Goal: Task Accomplishment & Management: Complete application form

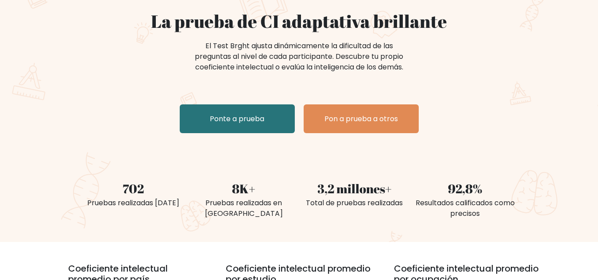
scroll to position [81, 0]
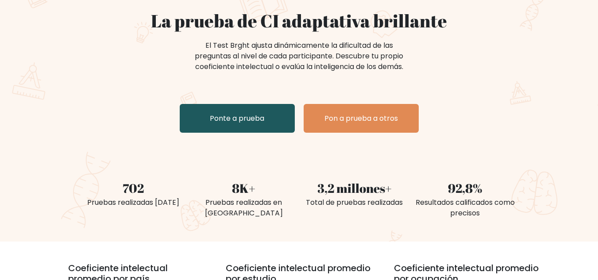
click at [266, 130] on link "Ponte a prueba" at bounding box center [237, 118] width 115 height 29
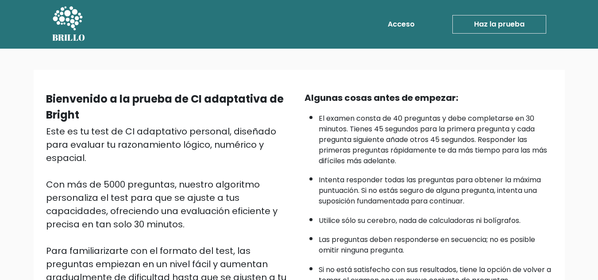
click at [411, 27] on font "Acceso" at bounding box center [401, 24] width 27 height 10
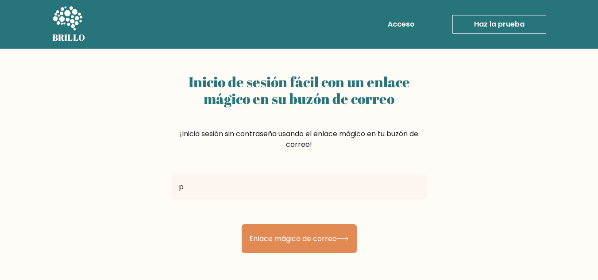
type input "[EMAIL_ADDRESS][DOMAIN_NAME]"
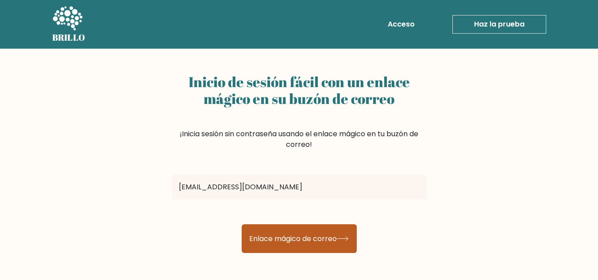
click at [278, 248] on button "Enlace mágico de correo" at bounding box center [299, 238] width 115 height 29
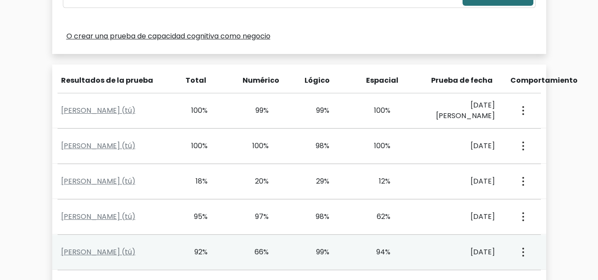
scroll to position [359, 0]
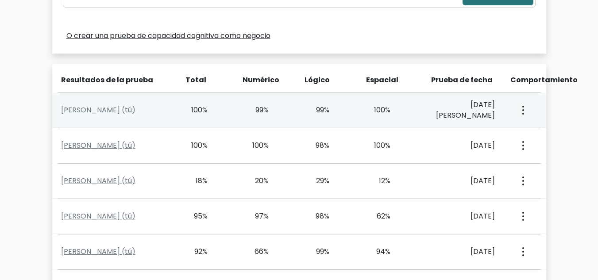
click at [522, 112] on icon "button" at bounding box center [523, 110] width 2 height 9
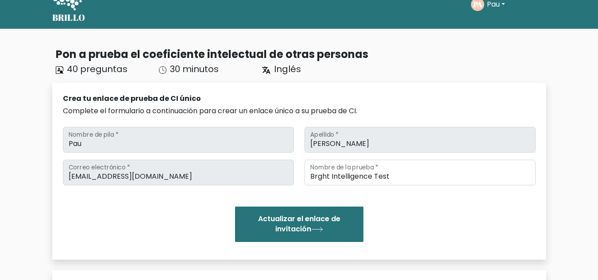
scroll to position [0, 0]
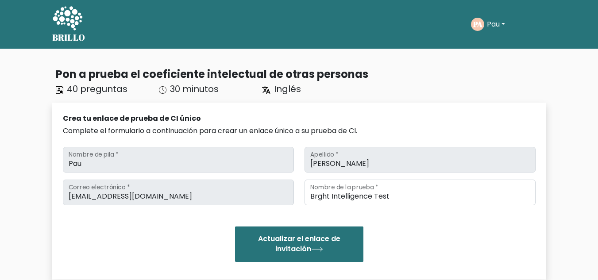
click at [171, 109] on div "Crea tu enlace de prueba de CI único Complete el formulario a continuación para…" at bounding box center [299, 191] width 494 height 177
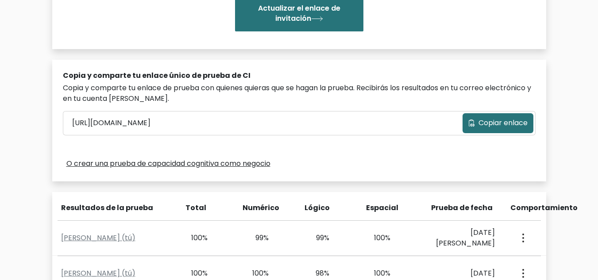
scroll to position [230, 0]
click at [259, 166] on font "O crear una prueba de capacidad cognitiva como negocio" at bounding box center [168, 164] width 204 height 10
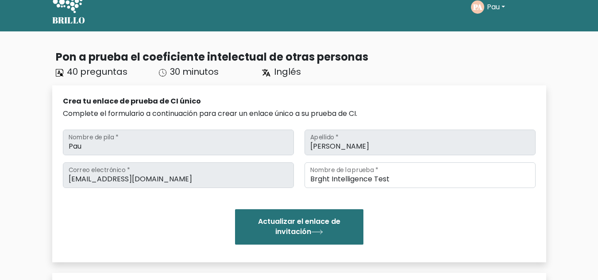
scroll to position [0, 0]
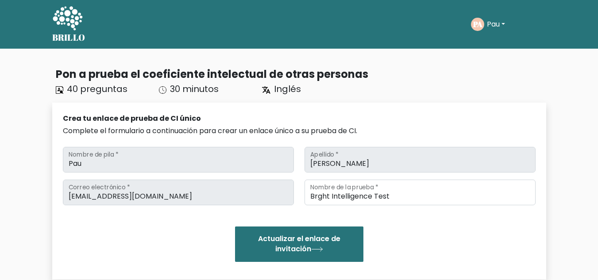
click at [492, 21] on font "Pau" at bounding box center [493, 24] width 13 height 10
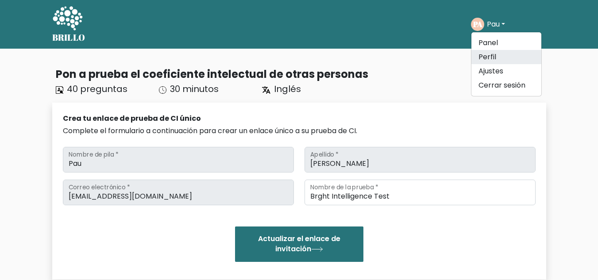
click at [504, 54] on link "Perfil" at bounding box center [507, 57] width 70 height 14
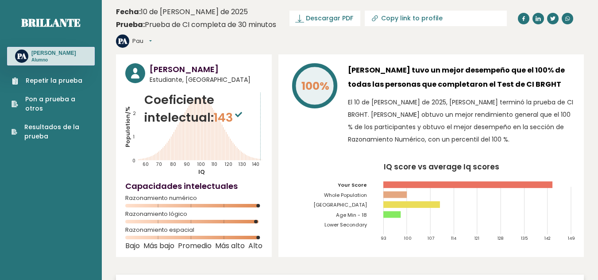
click at [61, 126] on font "Resultados de la prueba" at bounding box center [51, 132] width 55 height 18
click at [67, 80] on font "Repetir la prueba" at bounding box center [54, 80] width 57 height 9
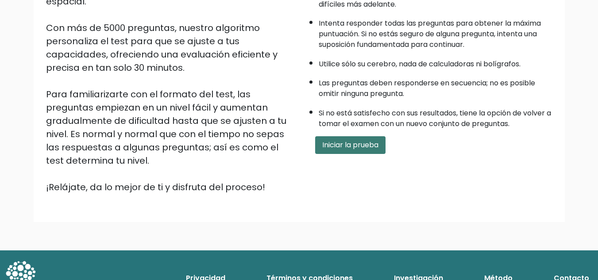
scroll to position [156, 0]
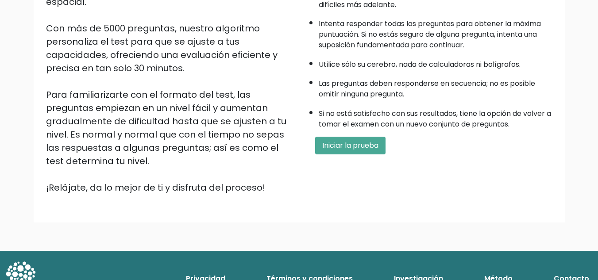
click at [340, 136] on div "Algunas cosas antes de empezar: El examen consta de 40 preguntas y debe complet…" at bounding box center [428, 64] width 259 height 259
click at [343, 143] on font "Iniciar la prueba" at bounding box center [350, 145] width 56 height 10
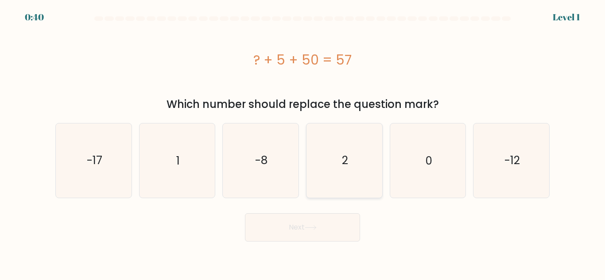
click at [346, 158] on text "2" at bounding box center [345, 160] width 6 height 15
click at [303, 143] on input "d. 2" at bounding box center [302, 141] width 0 height 2
radio input "true"
click at [330, 214] on button "Next" at bounding box center [302, 227] width 115 height 28
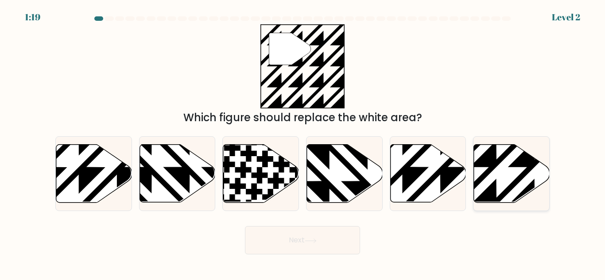
click at [495, 162] on icon at bounding box center [534, 205] width 152 height 152
click at [303, 143] on input "f." at bounding box center [302, 141] width 0 height 2
radio input "true"
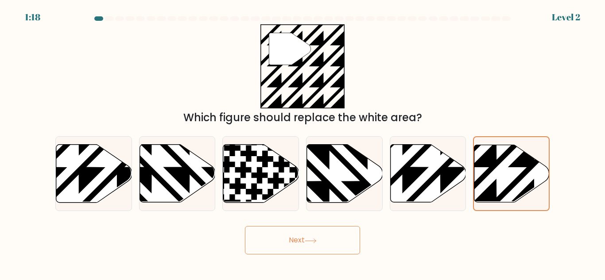
click at [310, 241] on icon at bounding box center [311, 241] width 12 height 5
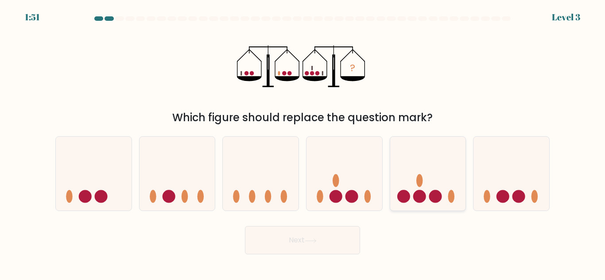
click at [410, 192] on icon at bounding box center [428, 174] width 76 height 62
click at [303, 143] on input "e." at bounding box center [302, 141] width 0 height 2
radio input "true"
click at [325, 250] on button "Next" at bounding box center [302, 240] width 115 height 28
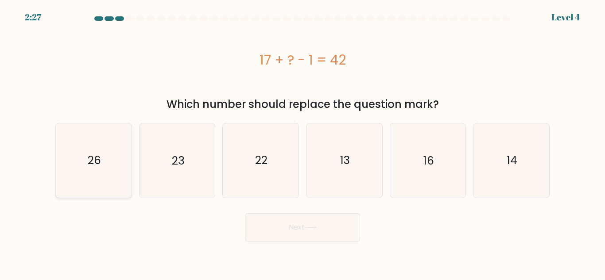
click at [120, 162] on icon "26" at bounding box center [94, 161] width 74 height 74
click at [302, 143] on input "a. 26" at bounding box center [302, 141] width 0 height 2
radio input "true"
click at [279, 219] on button "Next" at bounding box center [302, 227] width 115 height 28
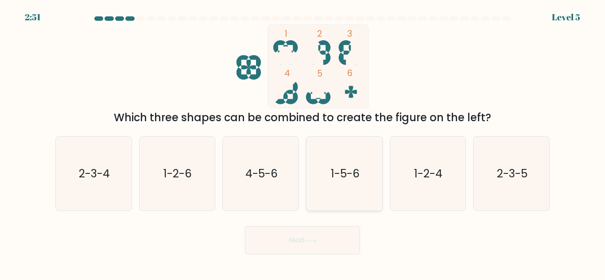
click at [362, 187] on icon "1-5-6" at bounding box center [344, 174] width 74 height 74
click at [303, 143] on input "d. 1-5-6" at bounding box center [302, 141] width 0 height 2
radio input "true"
click at [345, 240] on button "Next" at bounding box center [302, 240] width 115 height 28
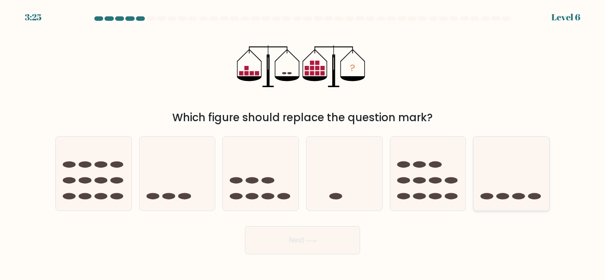
click at [487, 155] on icon at bounding box center [511, 174] width 76 height 62
click at [303, 143] on input "f." at bounding box center [302, 141] width 0 height 2
radio input "true"
click at [333, 234] on button "Next" at bounding box center [302, 240] width 115 height 28
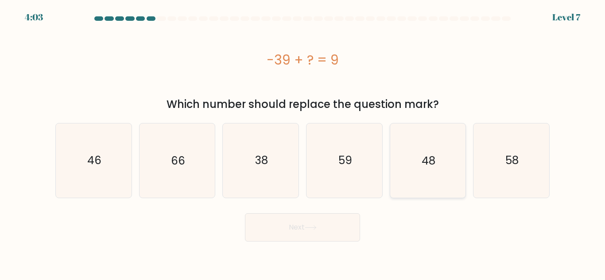
click at [412, 139] on icon "48" at bounding box center [428, 161] width 74 height 74
click at [303, 140] on input "e. 48" at bounding box center [302, 141] width 0 height 2
radio input "true"
click at [300, 229] on button "Next" at bounding box center [302, 227] width 115 height 28
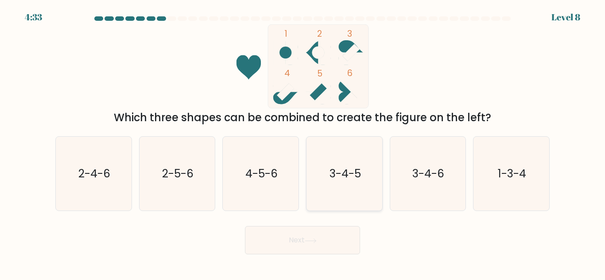
click at [338, 167] on text "3-4-5" at bounding box center [344, 173] width 31 height 15
click at [303, 143] on input "d. 3-4-5" at bounding box center [302, 141] width 0 height 2
radio input "true"
click at [320, 229] on button "Next" at bounding box center [302, 240] width 115 height 28
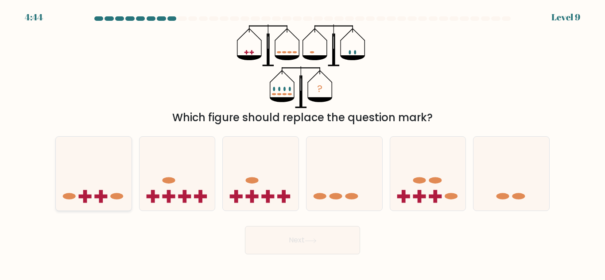
click at [88, 173] on icon at bounding box center [94, 174] width 76 height 62
click at [302, 143] on input "a." at bounding box center [302, 141] width 0 height 2
radio input "true"
click at [330, 245] on button "Next" at bounding box center [302, 240] width 115 height 28
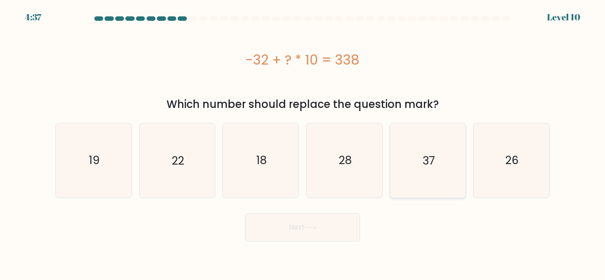
click at [430, 155] on text "37" at bounding box center [428, 160] width 12 height 15
click at [303, 143] on input "e. 37" at bounding box center [302, 141] width 0 height 2
radio input "true"
click at [339, 225] on button "Next" at bounding box center [302, 227] width 115 height 28
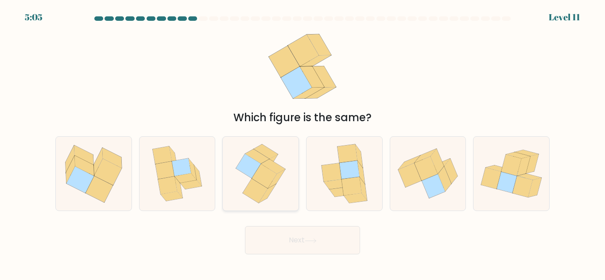
click at [289, 155] on icon at bounding box center [260, 174] width 61 height 74
click at [302, 143] on input "c." at bounding box center [302, 141] width 0 height 2
radio input "true"
click at [300, 238] on button "Next" at bounding box center [302, 240] width 115 height 28
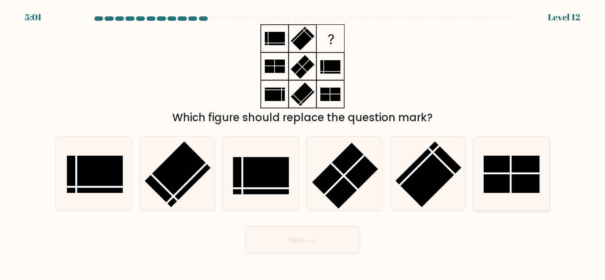
click at [507, 145] on icon at bounding box center [511, 174] width 74 height 74
click at [303, 143] on input "f." at bounding box center [302, 141] width 0 height 2
radio input "true"
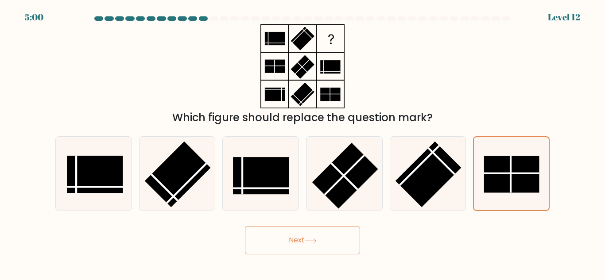
click at [341, 241] on button "Next" at bounding box center [302, 240] width 115 height 28
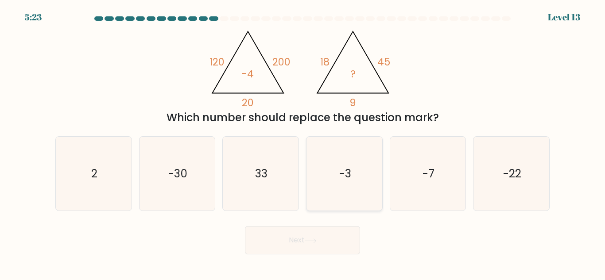
click at [331, 167] on icon "-3" at bounding box center [344, 174] width 74 height 74
click at [303, 143] on input "d. -3" at bounding box center [302, 141] width 0 height 2
radio input "true"
click at [322, 248] on button "Next" at bounding box center [302, 240] width 115 height 28
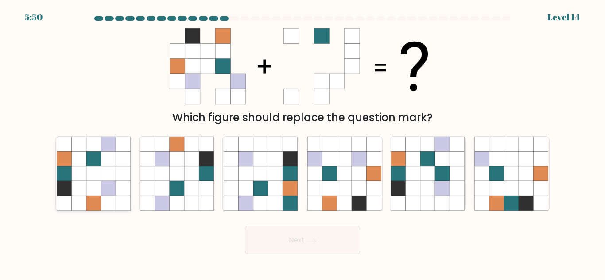
click at [108, 194] on icon at bounding box center [108, 188] width 15 height 15
click at [302, 143] on input "a." at bounding box center [302, 141] width 0 height 2
radio input "true"
click at [294, 238] on button "Next" at bounding box center [302, 240] width 115 height 28
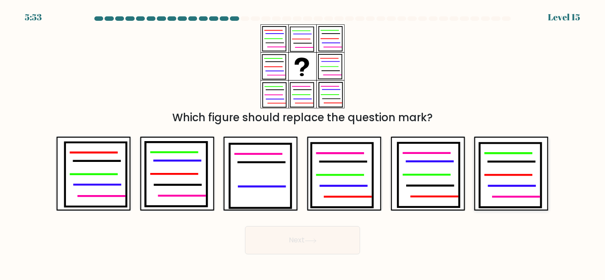
click at [506, 186] on icon at bounding box center [512, 186] width 46 height 0
click at [303, 143] on input "f." at bounding box center [302, 141] width 0 height 2
radio input "true"
click at [328, 241] on button "Next" at bounding box center [302, 240] width 115 height 28
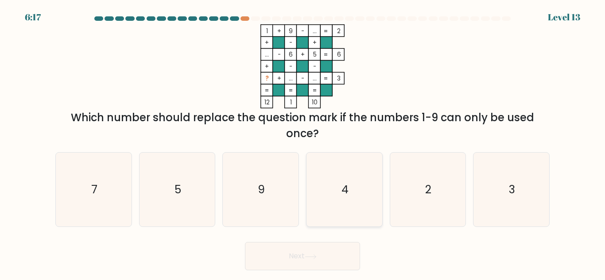
click at [356, 187] on icon "4" at bounding box center [344, 190] width 74 height 74
click at [303, 143] on input "d. 4" at bounding box center [302, 141] width 0 height 2
radio input "true"
click at [332, 262] on button "Next" at bounding box center [302, 256] width 115 height 28
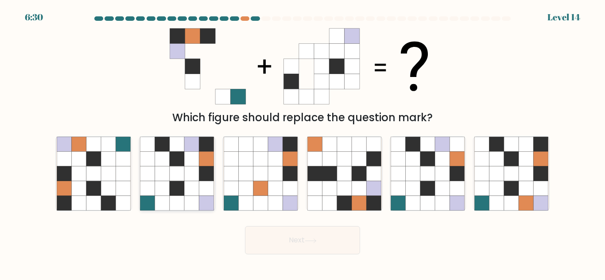
click at [186, 187] on icon at bounding box center [192, 188] width 15 height 15
click at [302, 143] on input "b." at bounding box center [302, 141] width 0 height 2
radio input "true"
click at [347, 246] on button "Next" at bounding box center [302, 240] width 115 height 28
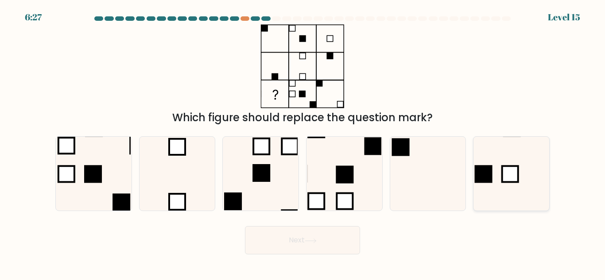
click at [549, 162] on div at bounding box center [511, 173] width 77 height 75
click at [303, 143] on input "f." at bounding box center [302, 141] width 0 height 2
radio input "true"
click at [348, 233] on button "Next" at bounding box center [302, 240] width 115 height 28
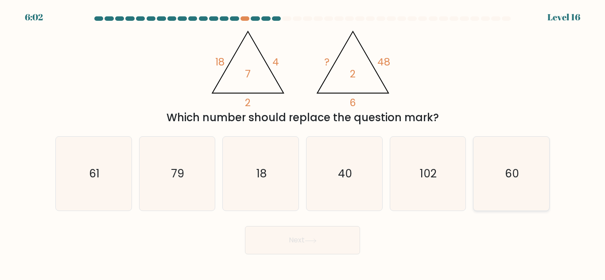
click at [527, 184] on icon "60" at bounding box center [511, 174] width 74 height 74
click at [303, 143] on input "f. 60" at bounding box center [302, 141] width 0 height 2
radio input "true"
click at [322, 235] on button "Next" at bounding box center [302, 240] width 115 height 28
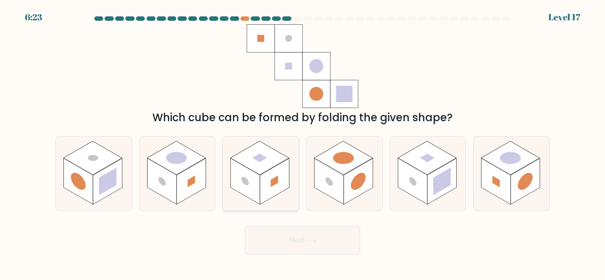
click at [290, 192] on icon at bounding box center [261, 174] width 76 height 74
click at [302, 143] on input "c." at bounding box center [302, 141] width 0 height 2
radio input "true"
click at [314, 234] on button "Next" at bounding box center [302, 240] width 115 height 28
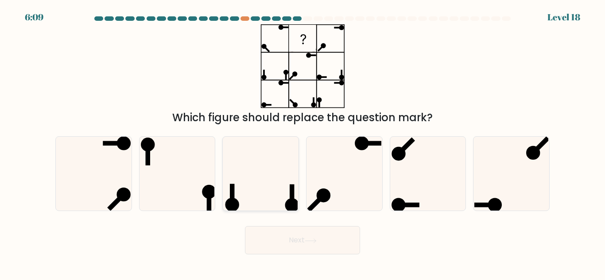
click at [288, 200] on ellipse at bounding box center [292, 205] width 14 height 14
click at [302, 143] on input "c." at bounding box center [302, 141] width 0 height 2
radio input "true"
click at [291, 240] on button "Next" at bounding box center [302, 240] width 115 height 28
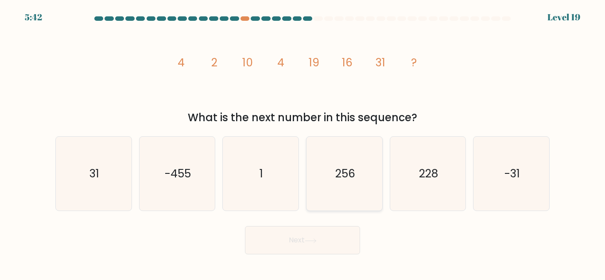
click at [348, 181] on text "256" at bounding box center [345, 173] width 20 height 15
click at [303, 143] on input "d. 256" at bounding box center [302, 141] width 0 height 2
radio input "true"
click at [333, 246] on button "Next" at bounding box center [302, 240] width 115 height 28
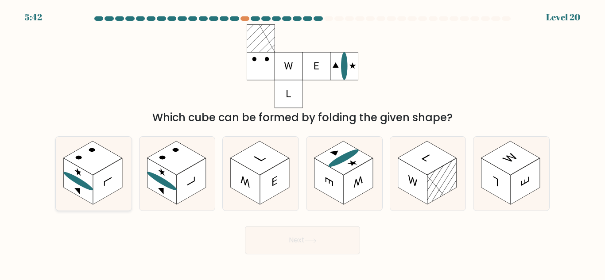
click at [104, 187] on rect at bounding box center [107, 182] width 29 height 46
click at [302, 143] on input "a." at bounding box center [302, 141] width 0 height 2
radio input "true"
click at [299, 238] on button "Next" at bounding box center [302, 240] width 115 height 28
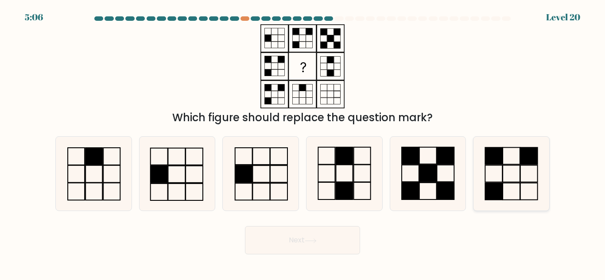
click at [526, 184] on icon at bounding box center [511, 174] width 74 height 74
click at [303, 143] on input "f." at bounding box center [302, 141] width 0 height 2
radio input "true"
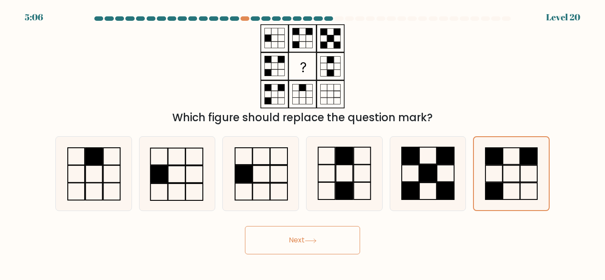
click at [335, 247] on button "Next" at bounding box center [302, 240] width 115 height 28
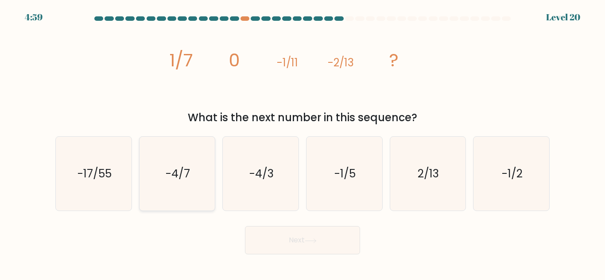
click at [156, 199] on icon "-4/7" at bounding box center [177, 174] width 74 height 74
click at [302, 143] on input "b. -4/7" at bounding box center [302, 141] width 0 height 2
radio input "true"
click at [310, 245] on button "Next" at bounding box center [302, 240] width 115 height 28
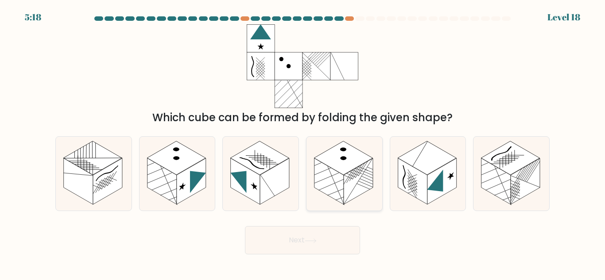
click at [333, 162] on rect at bounding box center [343, 158] width 58 height 34
click at [303, 143] on input "d." at bounding box center [302, 141] width 0 height 2
radio input "true"
click at [339, 231] on button "Next" at bounding box center [302, 240] width 115 height 28
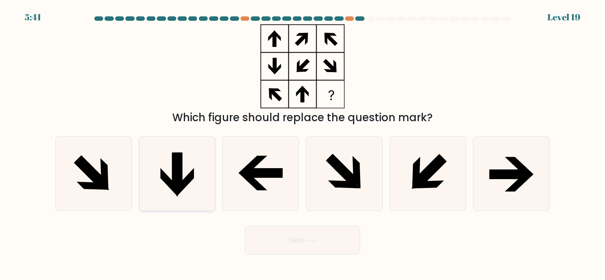
click at [193, 178] on icon at bounding box center [185, 182] width 17 height 29
click at [302, 143] on input "b." at bounding box center [302, 141] width 0 height 2
radio input "true"
click at [308, 231] on button "Next" at bounding box center [302, 240] width 115 height 28
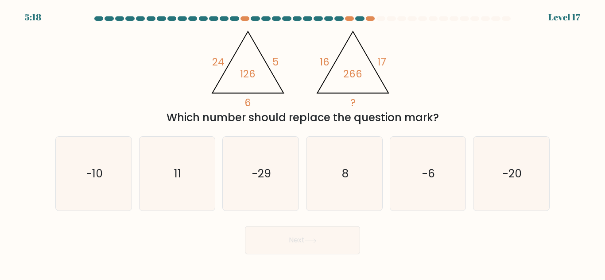
click at [338, 107] on icon "@import url('https://fonts.googleapis.com/css?family=Abril+Fatface:400,100,100i…" at bounding box center [302, 66] width 193 height 84
click at [487, 253] on div "Next" at bounding box center [302, 238] width 505 height 33
click at [450, 205] on icon "-6" at bounding box center [428, 174] width 74 height 74
click at [303, 143] on input "e. -6" at bounding box center [302, 141] width 0 height 2
radio input "true"
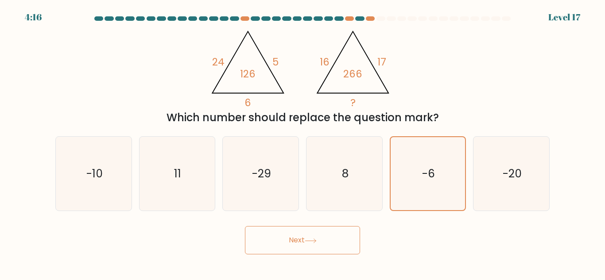
click at [355, 240] on button "Next" at bounding box center [302, 240] width 115 height 28
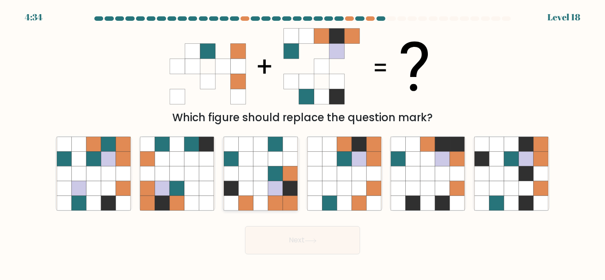
click at [266, 189] on icon at bounding box center [260, 188] width 15 height 15
click at [302, 143] on input "c." at bounding box center [302, 141] width 0 height 2
radio input "true"
click at [283, 236] on button "Next" at bounding box center [302, 240] width 115 height 28
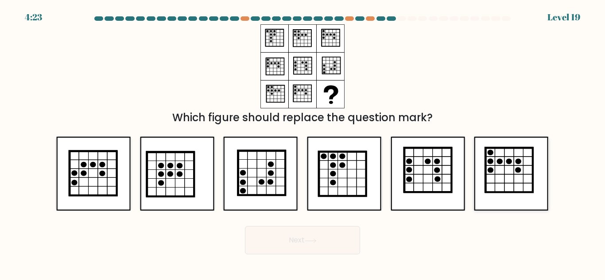
click at [516, 167] on icon at bounding box center [509, 170] width 47 height 44
click at [303, 143] on input "f." at bounding box center [302, 141] width 0 height 2
radio input "true"
click at [327, 237] on button "Next" at bounding box center [302, 240] width 115 height 28
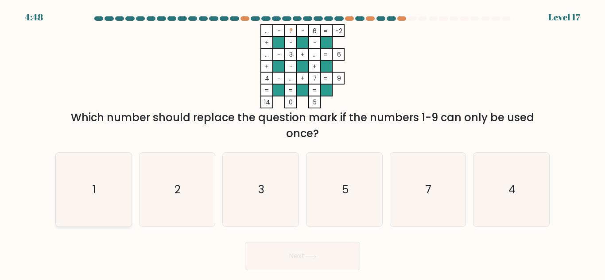
click at [101, 211] on icon "1" at bounding box center [94, 190] width 74 height 74
click at [302, 143] on input "a. 1" at bounding box center [302, 141] width 0 height 2
radio input "true"
click at [337, 255] on button "Next" at bounding box center [302, 256] width 115 height 28
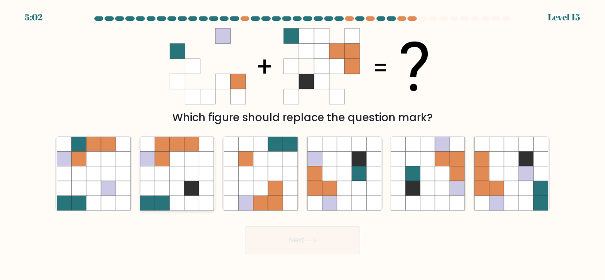
click at [176, 191] on icon at bounding box center [177, 188] width 15 height 15
click at [302, 143] on input "b." at bounding box center [302, 141] width 0 height 2
radio input "true"
click at [282, 243] on button "Next" at bounding box center [302, 240] width 115 height 28
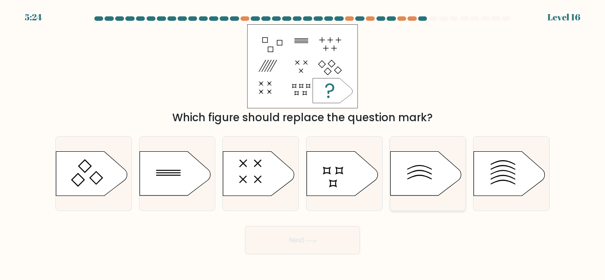
click at [411, 159] on icon at bounding box center [425, 174] width 71 height 44
click at [303, 143] on input "e." at bounding box center [302, 141] width 0 height 2
radio input "true"
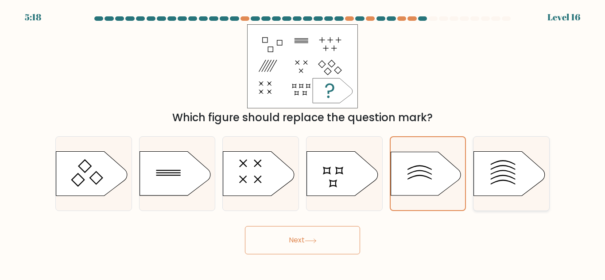
click at [498, 195] on icon at bounding box center [509, 174] width 71 height 44
click at [303, 143] on input "f." at bounding box center [302, 141] width 0 height 2
radio input "true"
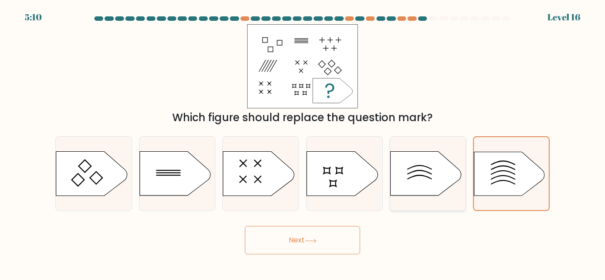
click at [410, 188] on icon at bounding box center [425, 174] width 71 height 44
click at [303, 143] on input "e." at bounding box center [302, 141] width 0 height 2
radio input "true"
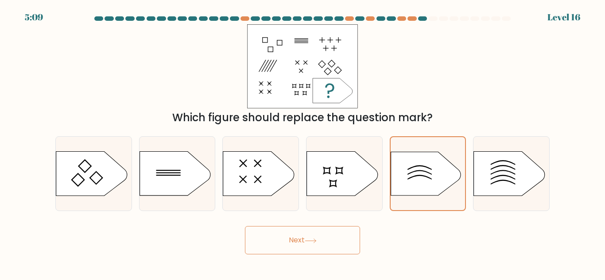
click at [327, 238] on button "Next" at bounding box center [302, 240] width 115 height 28
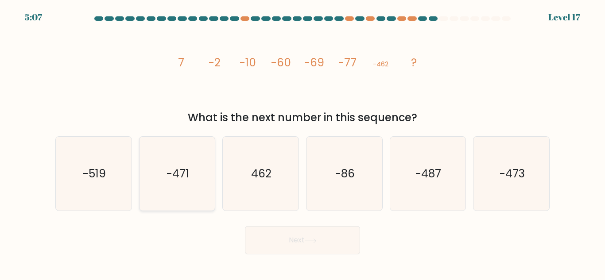
click at [189, 174] on text "-471" at bounding box center [177, 173] width 23 height 15
click at [302, 143] on input "b. -471" at bounding box center [302, 141] width 0 height 2
radio input "true"
click at [252, 242] on button "Next" at bounding box center [302, 240] width 115 height 28
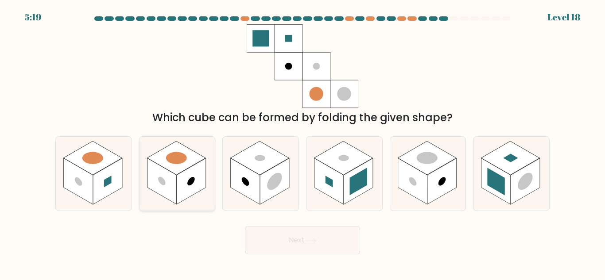
click at [188, 178] on rect at bounding box center [191, 182] width 29 height 46
click at [302, 143] on input "b." at bounding box center [302, 141] width 0 height 2
radio input "true"
click at [297, 239] on button "Next" at bounding box center [302, 240] width 115 height 28
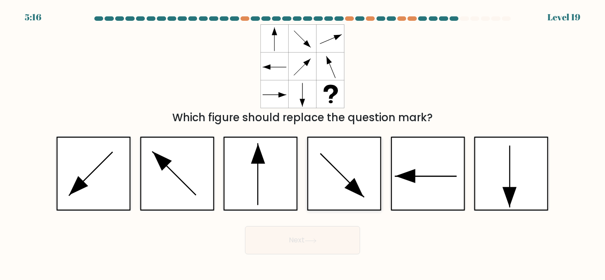
click at [344, 182] on icon at bounding box center [344, 174] width 74 height 74
click at [303, 143] on input "d." at bounding box center [302, 141] width 0 height 2
radio input "true"
click at [341, 255] on button "Next" at bounding box center [302, 240] width 115 height 28
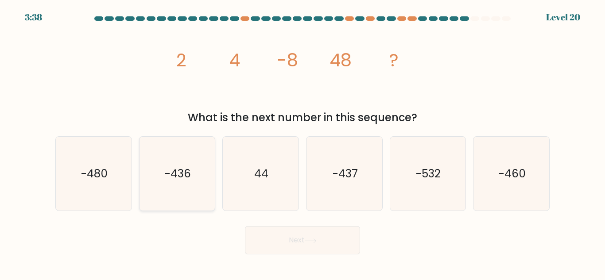
click at [172, 202] on icon "-436" at bounding box center [177, 174] width 74 height 74
click at [302, 143] on input "b. -436" at bounding box center [302, 141] width 0 height 2
radio input "true"
click at [254, 236] on button "Next" at bounding box center [302, 240] width 115 height 28
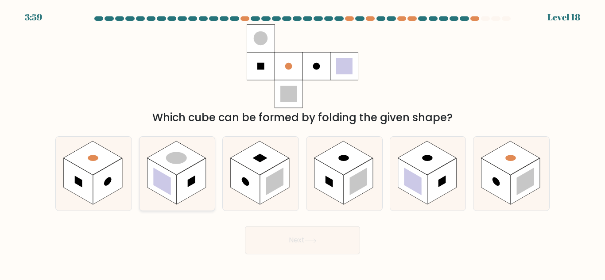
click at [169, 178] on rect at bounding box center [162, 181] width 18 height 27
click at [302, 143] on input "b." at bounding box center [302, 141] width 0 height 2
radio input "true"
click at [248, 235] on button "Next" at bounding box center [302, 240] width 115 height 28
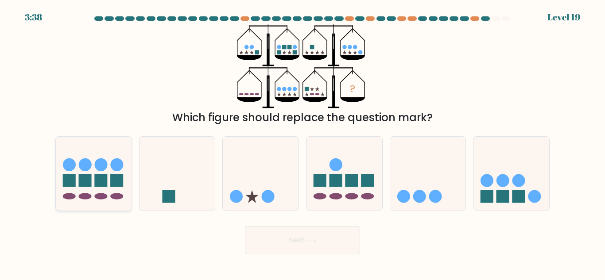
click at [110, 183] on icon at bounding box center [94, 174] width 76 height 62
click at [302, 143] on input "a." at bounding box center [302, 141] width 0 height 2
radio input "true"
click at [286, 248] on button "Next" at bounding box center [302, 240] width 115 height 28
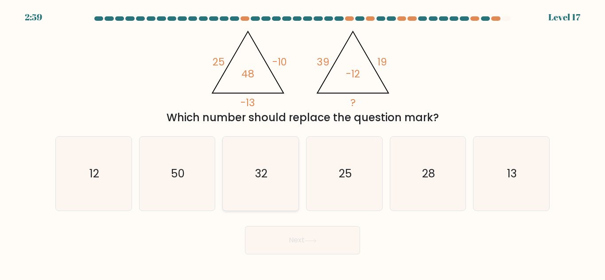
click at [278, 183] on icon "32" at bounding box center [261, 174] width 74 height 74
click at [302, 143] on input "c. 32" at bounding box center [302, 141] width 0 height 2
radio input "true"
click at [300, 226] on button "Next" at bounding box center [302, 240] width 115 height 28
click at [337, 251] on button "Next" at bounding box center [302, 240] width 115 height 28
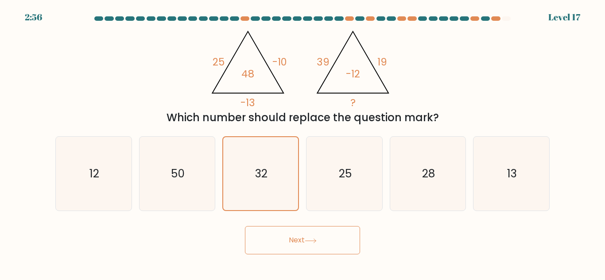
click at [330, 242] on button "Next" at bounding box center [302, 240] width 115 height 28
click at [301, 240] on button "Next" at bounding box center [302, 240] width 115 height 28
click at [236, 165] on icon "32" at bounding box center [260, 173] width 73 height 73
click at [302, 143] on input "c. 32" at bounding box center [302, 141] width 0 height 2
click at [286, 239] on button "Next" at bounding box center [302, 240] width 115 height 28
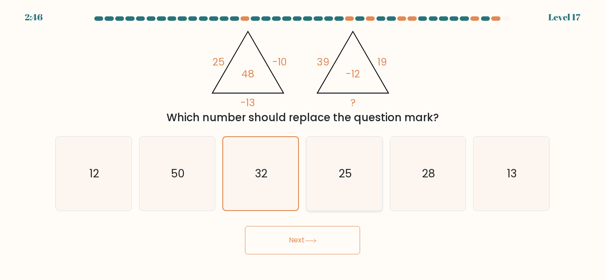
click at [341, 190] on icon "25" at bounding box center [344, 174] width 74 height 74
click at [303, 143] on input "d. 25" at bounding box center [302, 141] width 0 height 2
radio input "true"
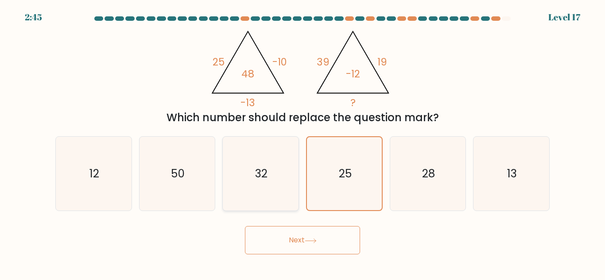
click at [264, 183] on icon "32" at bounding box center [261, 174] width 74 height 74
click at [302, 143] on input "c. 32" at bounding box center [302, 141] width 0 height 2
radio input "true"
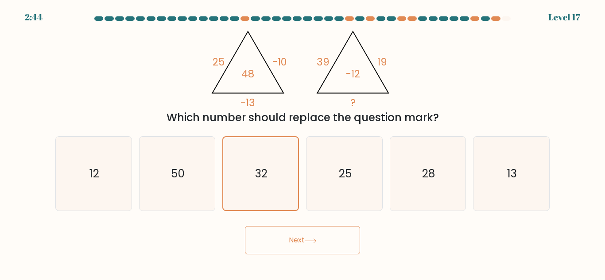
click at [287, 238] on button "Next" at bounding box center [302, 240] width 115 height 28
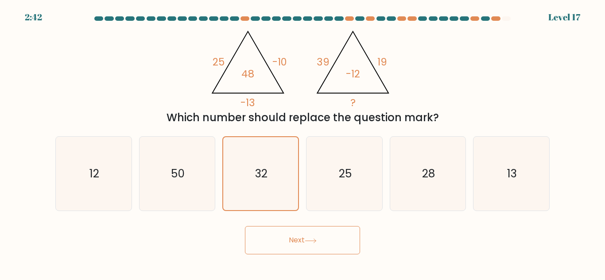
click at [287, 238] on button "Next" at bounding box center [302, 240] width 115 height 28
drag, startPoint x: 287, startPoint y: 238, endPoint x: 282, endPoint y: 236, distance: 5.0
drag, startPoint x: 282, startPoint y: 236, endPoint x: 275, endPoint y: 236, distance: 7.1
click at [275, 236] on button "Next" at bounding box center [302, 240] width 115 height 28
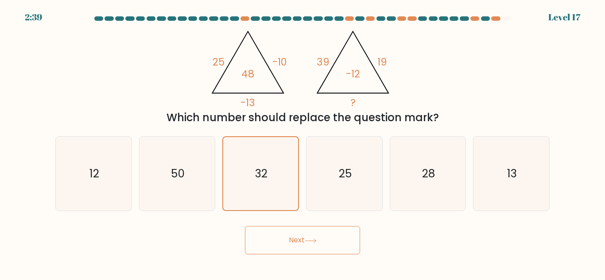
click at [275, 236] on button "Next" at bounding box center [302, 240] width 115 height 28
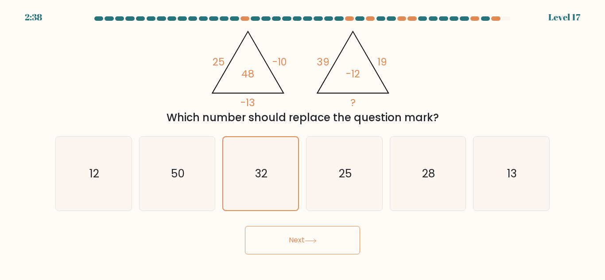
click at [275, 236] on button "Next" at bounding box center [302, 240] width 115 height 28
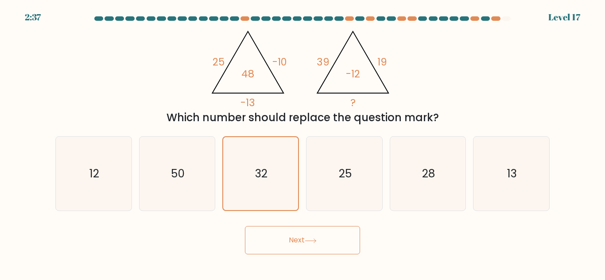
click at [275, 236] on button "Next" at bounding box center [302, 240] width 115 height 28
drag, startPoint x: 504, startPoint y: 19, endPoint x: 490, endPoint y: 20, distance: 14.7
click at [490, 20] on at bounding box center [302, 18] width 418 height 4
click at [485, 20] on div at bounding box center [485, 18] width 9 height 4
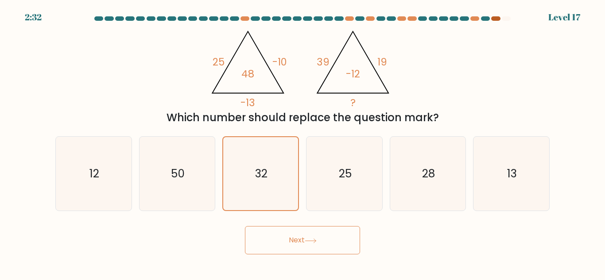
click at [494, 19] on div at bounding box center [495, 18] width 9 height 4
drag, startPoint x: 494, startPoint y: 19, endPoint x: 509, endPoint y: 16, distance: 15.2
click at [509, 16] on at bounding box center [302, 18] width 418 height 4
click at [507, 20] on div at bounding box center [506, 18] width 9 height 4
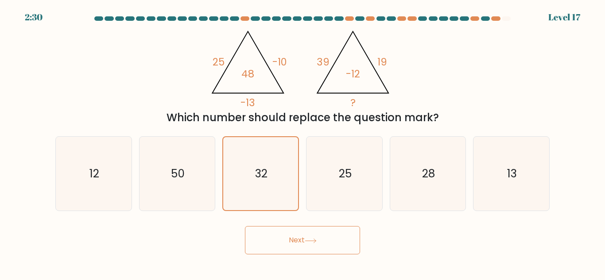
click at [321, 238] on button "Next" at bounding box center [302, 240] width 115 height 28
click at [346, 237] on button "Next" at bounding box center [302, 240] width 115 height 28
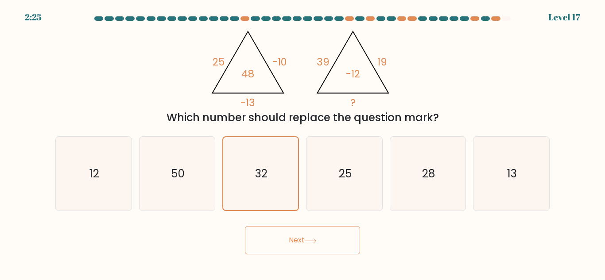
click at [355, 240] on button "Next" at bounding box center [302, 240] width 115 height 28
click at [279, 195] on icon "32" at bounding box center [260, 173] width 73 height 73
click at [302, 143] on input "c. 32" at bounding box center [302, 141] width 0 height 2
click at [326, 240] on button "Next" at bounding box center [302, 240] width 115 height 28
click at [253, 190] on icon "32" at bounding box center [260, 173] width 73 height 73
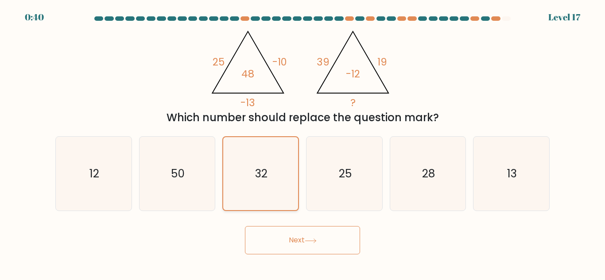
click at [302, 143] on input "c. 32" at bounding box center [302, 141] width 0 height 2
click at [280, 224] on div "Next" at bounding box center [302, 238] width 505 height 33
click at [287, 233] on button "Next" at bounding box center [302, 240] width 115 height 28
click at [406, 239] on div "Next" at bounding box center [302, 238] width 505 height 33
click at [353, 195] on icon "25" at bounding box center [344, 174] width 74 height 74
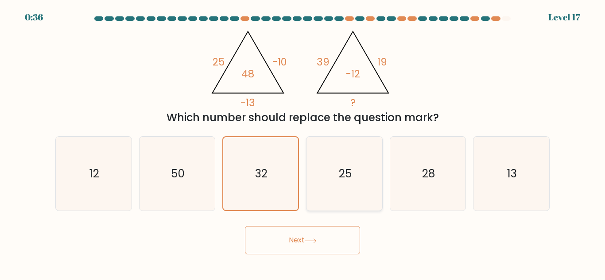
click at [303, 143] on input "d. 25" at bounding box center [302, 141] width 0 height 2
radio input "true"
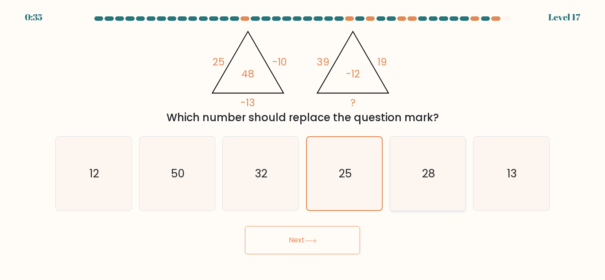
click at [399, 189] on icon "28" at bounding box center [428, 174] width 74 height 74
click at [303, 143] on input "e. 28" at bounding box center [302, 141] width 0 height 2
radio input "true"
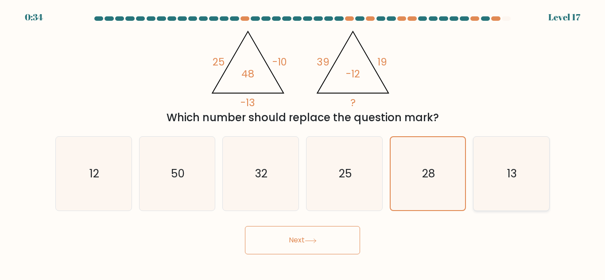
click at [478, 181] on icon "13" at bounding box center [511, 174] width 74 height 74
click at [303, 143] on input "f. 13" at bounding box center [302, 141] width 0 height 2
radio input "true"
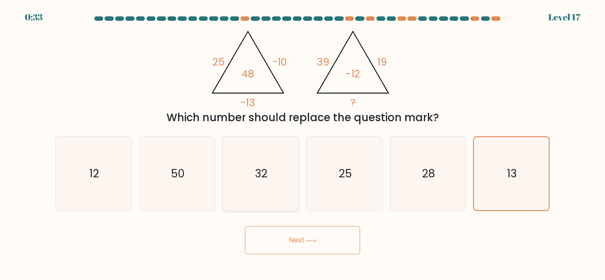
click at [280, 181] on icon "32" at bounding box center [261, 174] width 74 height 74
click at [302, 143] on input "c. 32" at bounding box center [302, 141] width 0 height 2
radio input "true"
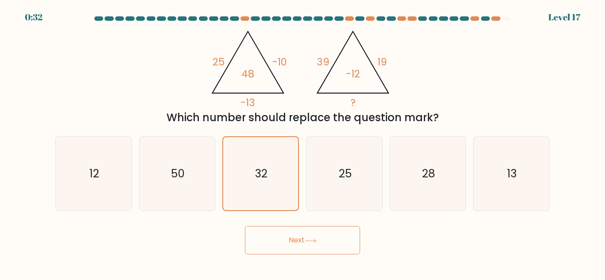
click at [310, 239] on icon at bounding box center [311, 241] width 12 height 5
click at [278, 184] on icon "32" at bounding box center [260, 173] width 73 height 73
click at [302, 143] on input "c. 32" at bounding box center [302, 141] width 0 height 2
click at [294, 241] on button "Next" at bounding box center [302, 240] width 115 height 28
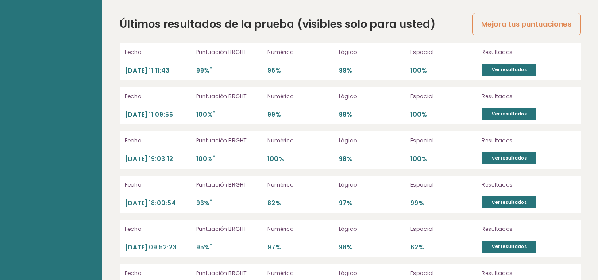
scroll to position [2557, 0]
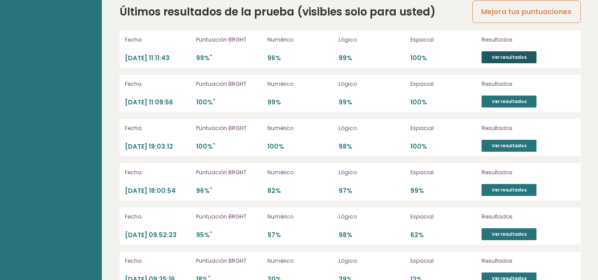
click at [513, 54] on font "Ver resultados" at bounding box center [509, 57] width 35 height 7
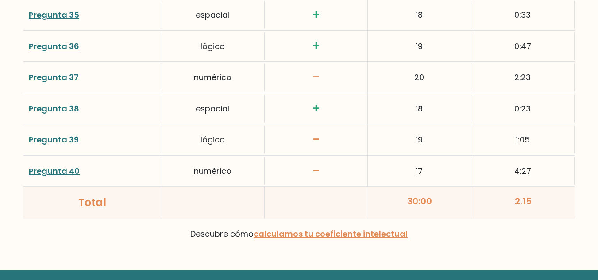
scroll to position [2363, 0]
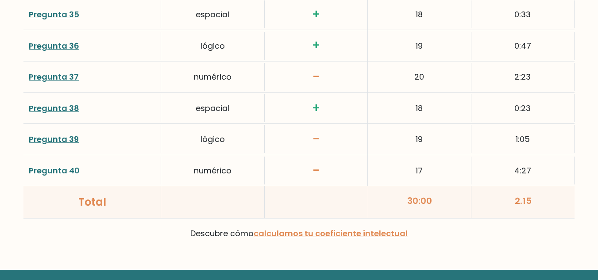
click at [67, 176] on font "Pregunta 40" at bounding box center [54, 170] width 51 height 11
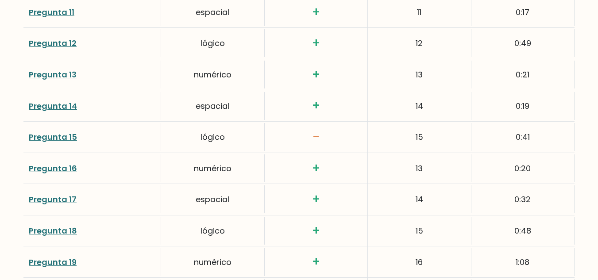
scroll to position [1616, 0]
click at [54, 108] on font "Pregunta 14" at bounding box center [53, 105] width 48 height 11
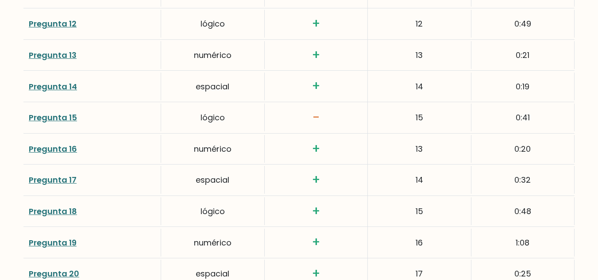
click at [74, 87] on font "Pregunta 14" at bounding box center [53, 86] width 48 height 11
click at [62, 120] on font "Pregunta 15" at bounding box center [53, 117] width 48 height 11
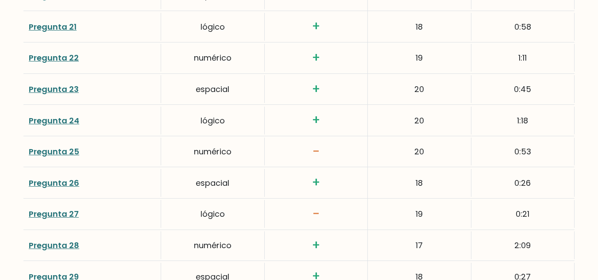
scroll to position [1916, 0]
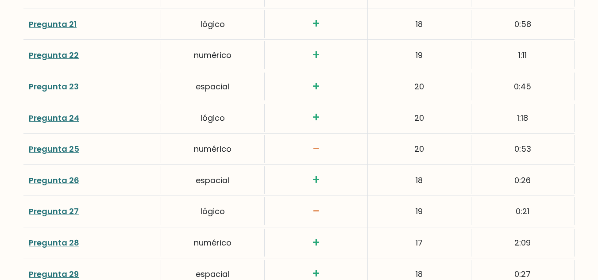
click at [71, 151] on font "Pregunta 25" at bounding box center [54, 148] width 50 height 11
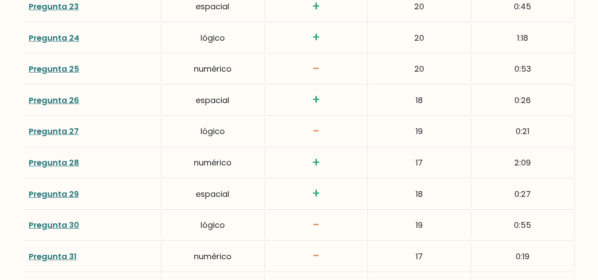
scroll to position [1997, 0]
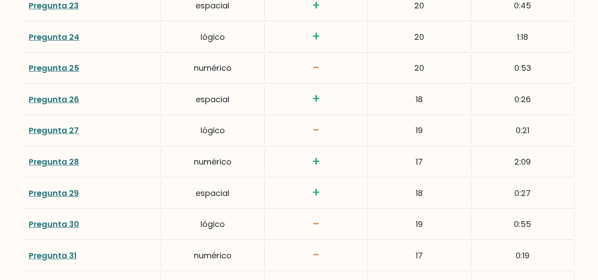
click at [66, 131] on font "Pregunta 27" at bounding box center [54, 130] width 50 height 11
click at [65, 222] on font "Pregunta 30" at bounding box center [54, 224] width 50 height 11
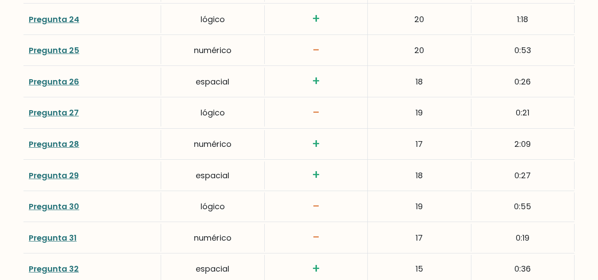
scroll to position [2052, 0]
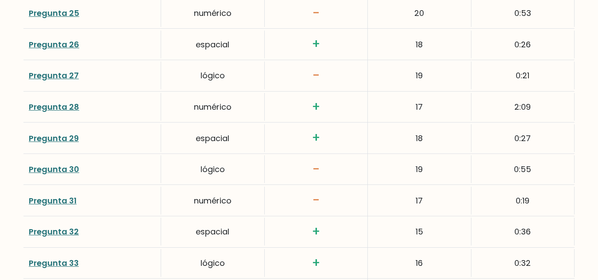
click at [68, 199] on font "Pregunta 31" at bounding box center [53, 200] width 48 height 11
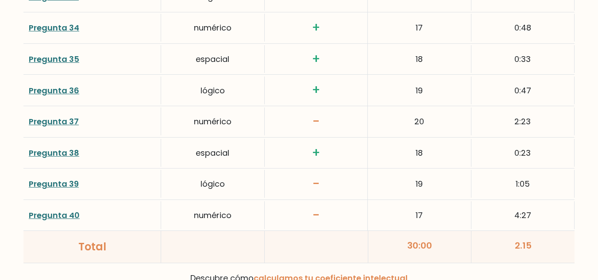
scroll to position [2320, 0]
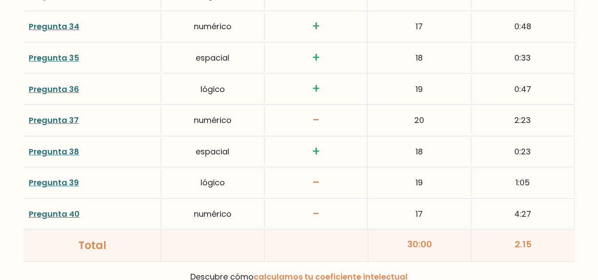
click at [49, 119] on font "Pregunta 37" at bounding box center [54, 120] width 50 height 11
click at [62, 182] on font "Pregunta 39" at bounding box center [54, 182] width 50 height 11
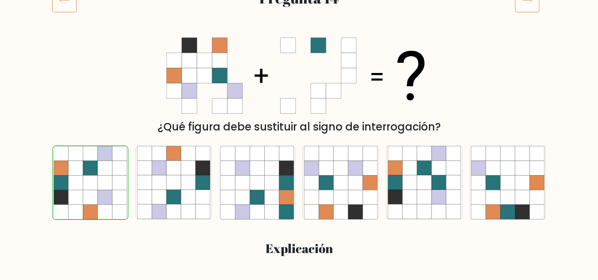
scroll to position [155, 0]
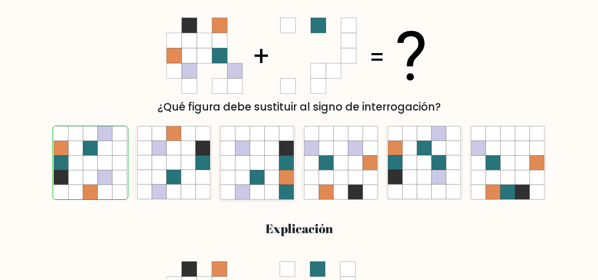
click at [250, 185] on icon at bounding box center [257, 177] width 15 height 15
radio input "true"
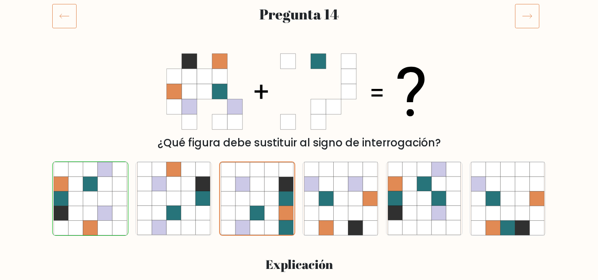
scroll to position [120, 0]
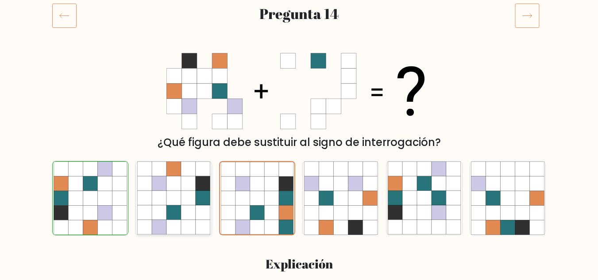
click at [171, 216] on icon at bounding box center [173, 213] width 15 height 15
click at [299, 23] on input "b." at bounding box center [299, 22] width 0 height 2
radio input "true"
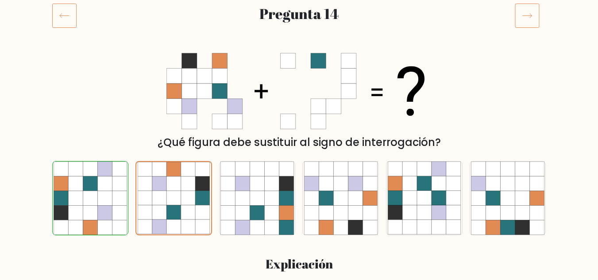
click at [274, 127] on icon at bounding box center [299, 91] width 266 height 84
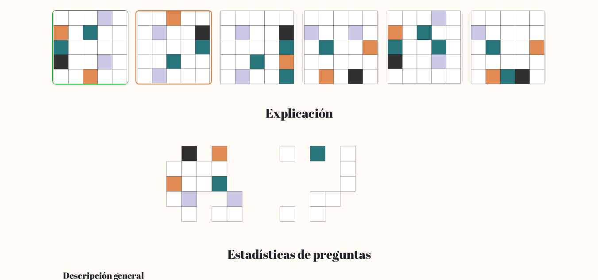
scroll to position [0, 0]
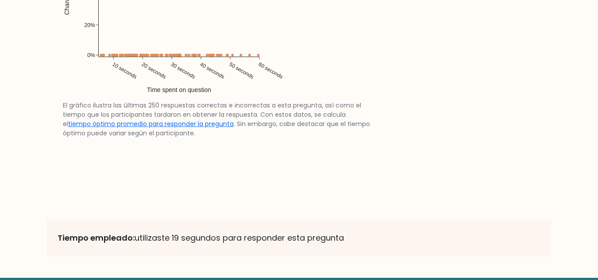
scroll to position [1836, 0]
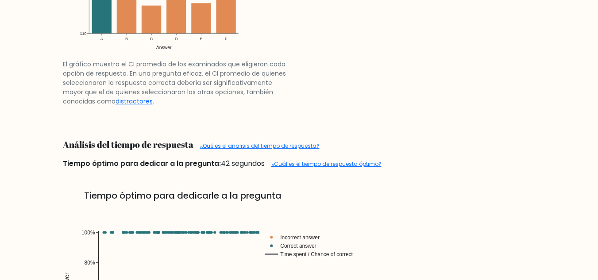
scroll to position [1381, 0]
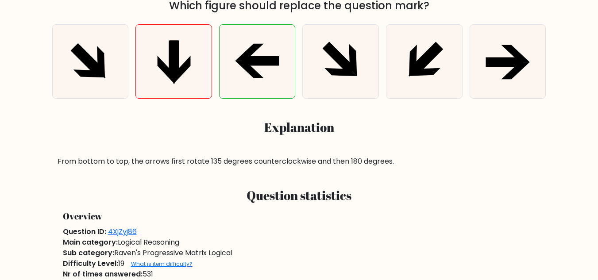
scroll to position [257, 0]
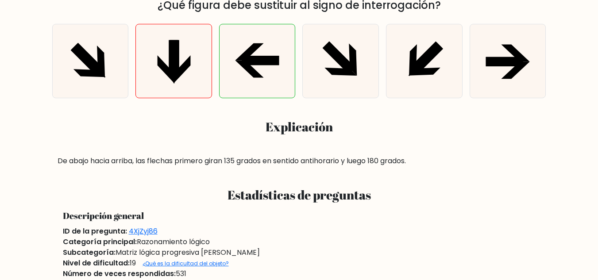
click at [374, 165] on font "De abajo hacia arriba, las flechas primero giran 135 grados en sentido antihora…" at bounding box center [232, 161] width 348 height 10
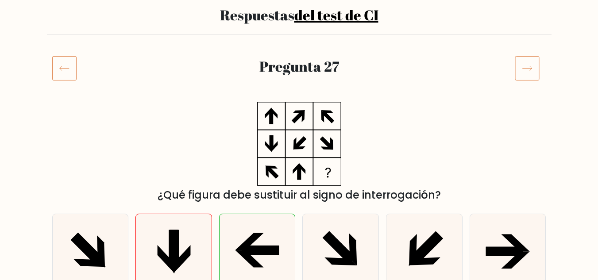
scroll to position [70, 0]
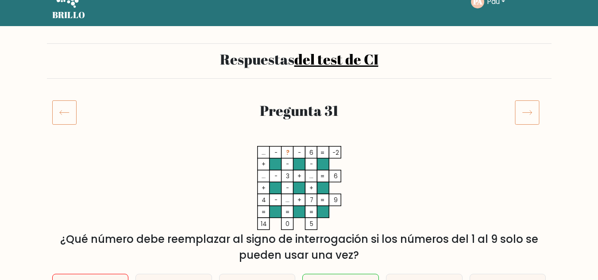
scroll to position [22, 0]
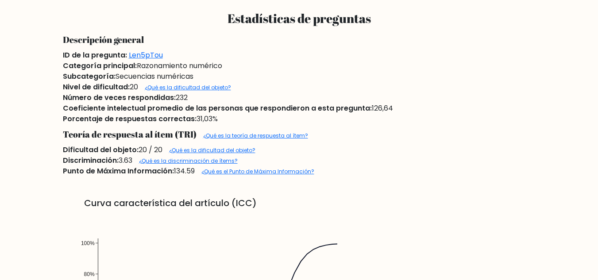
scroll to position [547, 0]
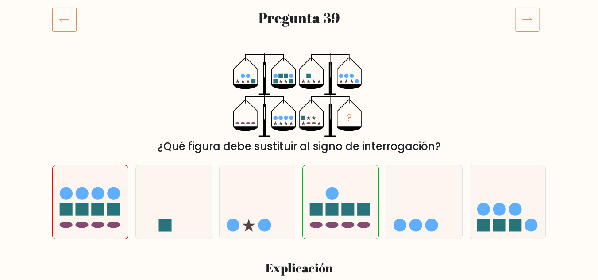
scroll to position [114, 0]
